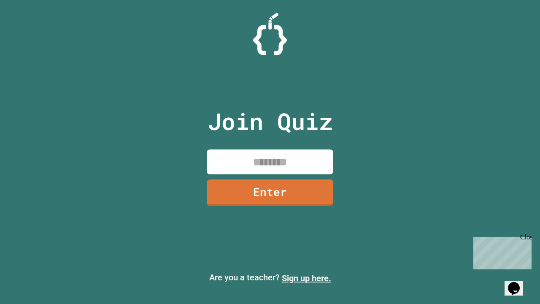
click at [306, 278] on link "Sign up here." at bounding box center [306, 278] width 49 height 10
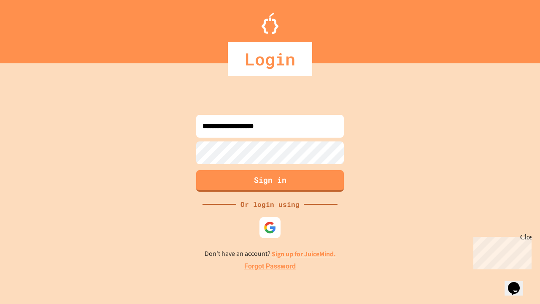
type input "**********"
